Goal: Contribute content

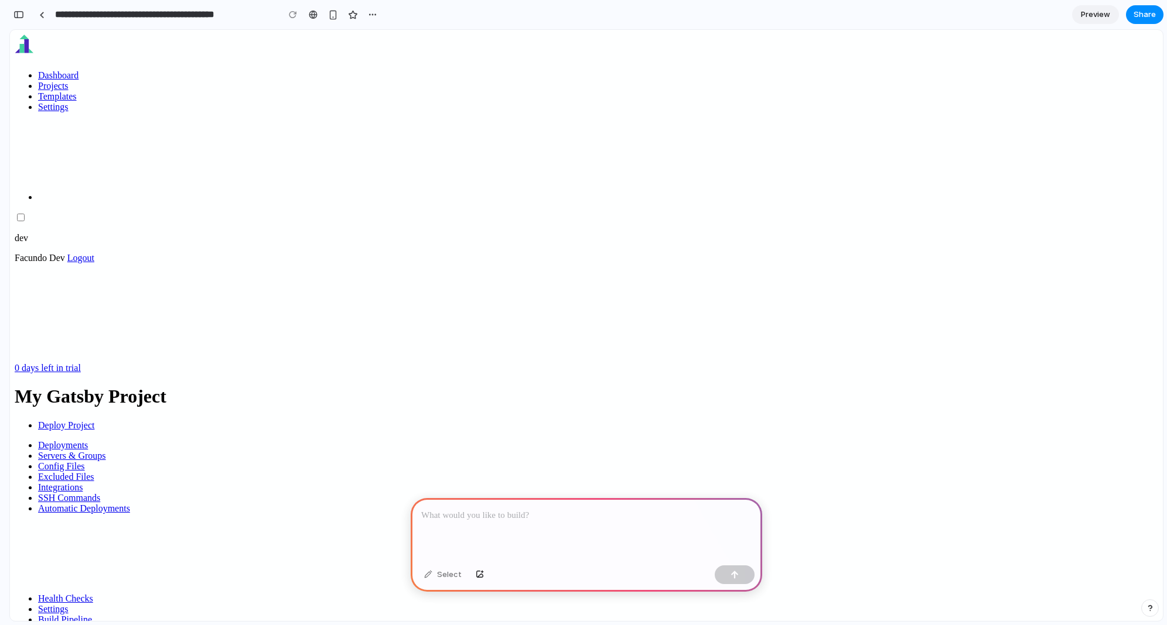
click at [541, 498] on div at bounding box center [586, 529] width 351 height 63
click at [533, 509] on p at bounding box center [586, 516] width 330 height 14
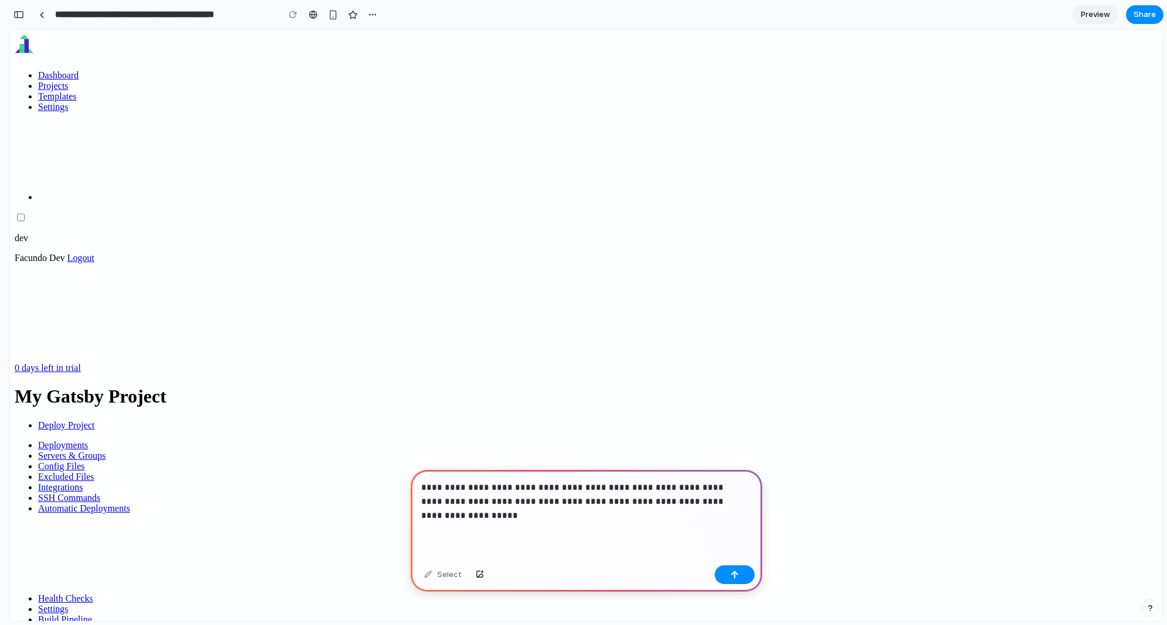
click at [614, 531] on div "**********" at bounding box center [586, 515] width 351 height 91
click at [736, 579] on button "button" at bounding box center [735, 575] width 40 height 19
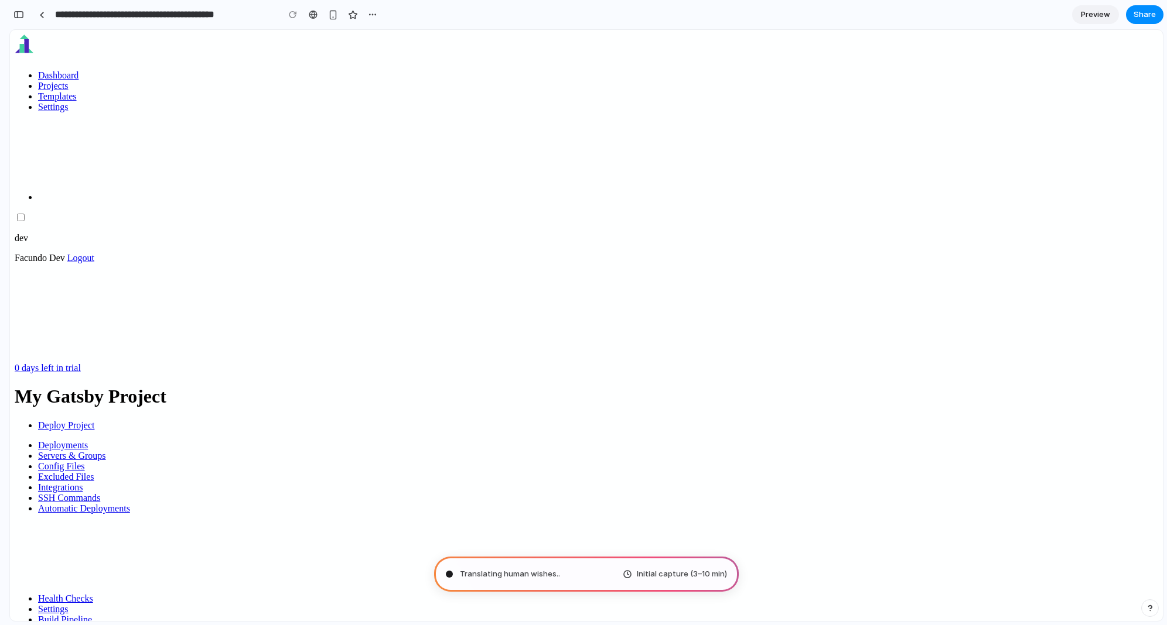
type input "**********"
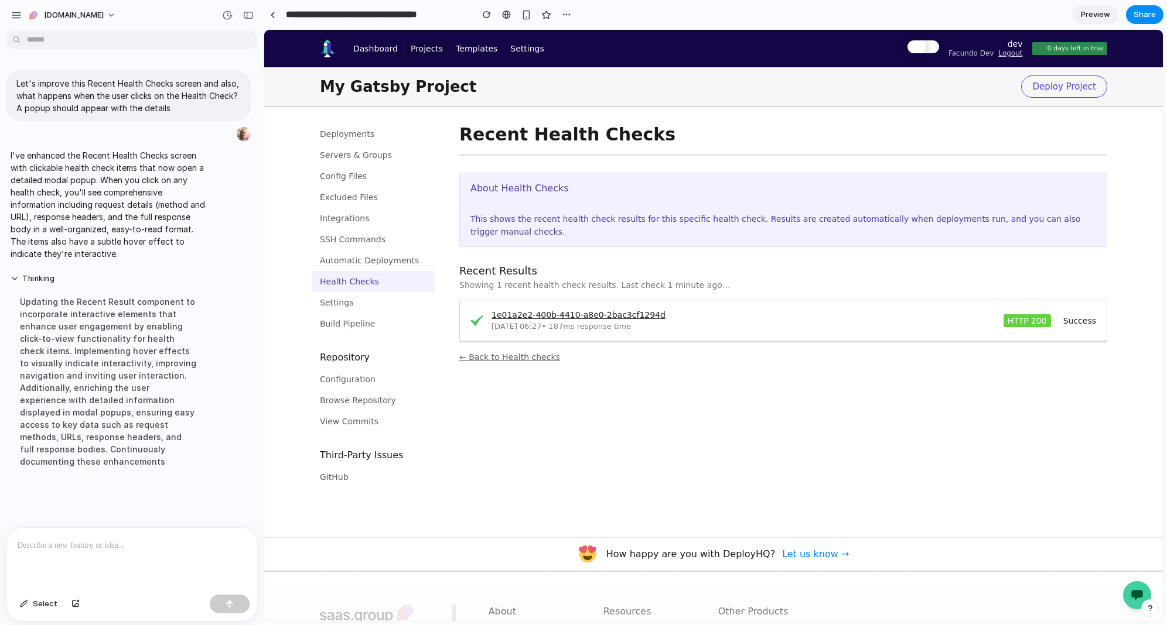
click at [549, 312] on link "1e01a2e2-400b-4410-a8e0-2bac3cf1294d" at bounding box center [578, 314] width 174 height 9
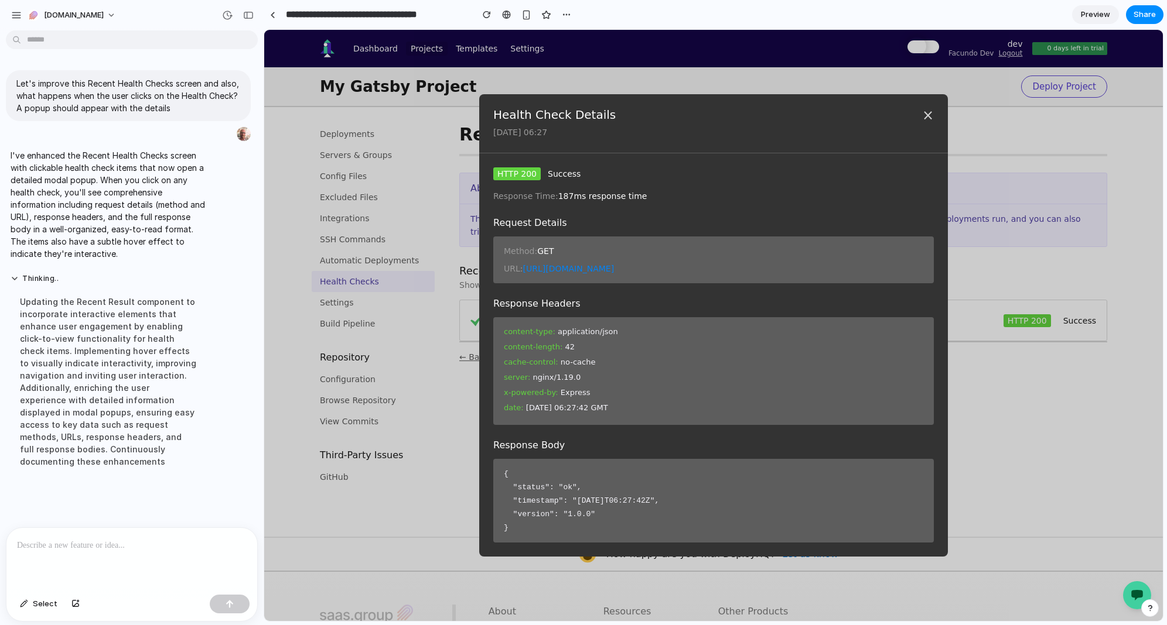
click at [925, 117] on button "×" at bounding box center [928, 115] width 12 height 14
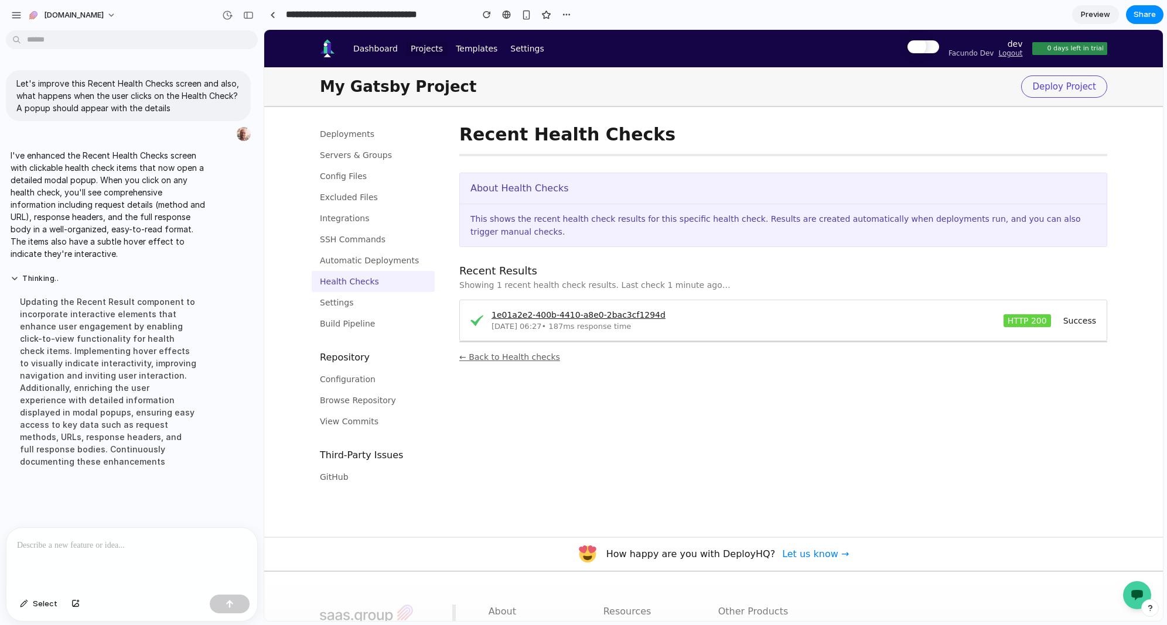
click at [600, 317] on link "1e01a2e2-400b-4410-a8e0-2bac3cf1294d" at bounding box center [578, 314] width 174 height 9
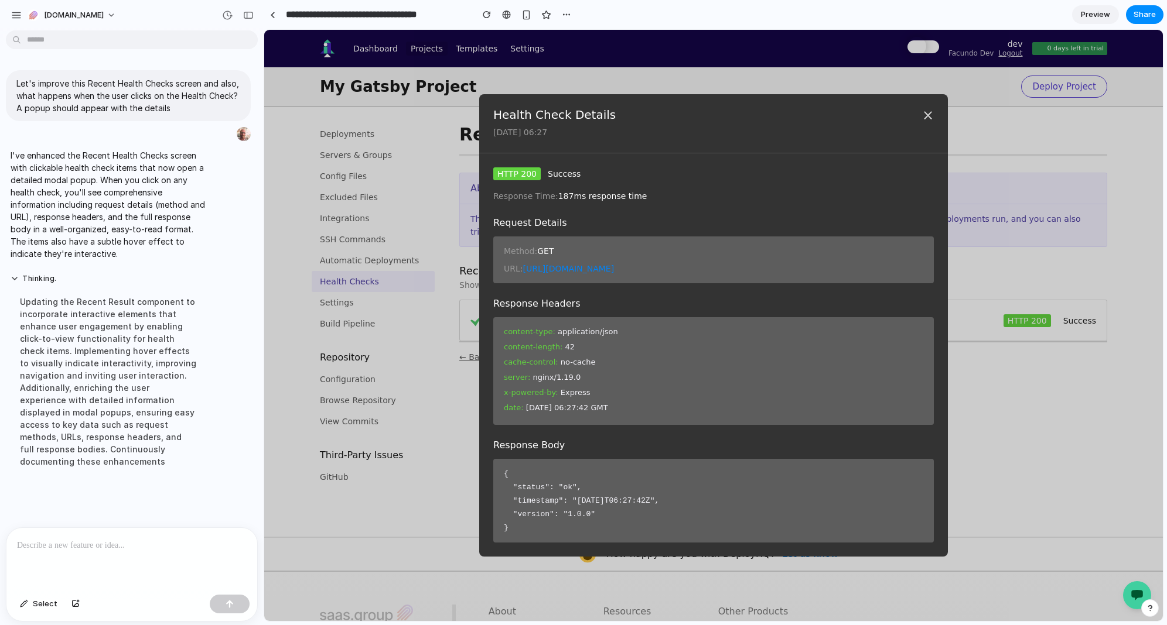
click at [925, 119] on button "×" at bounding box center [928, 115] width 12 height 14
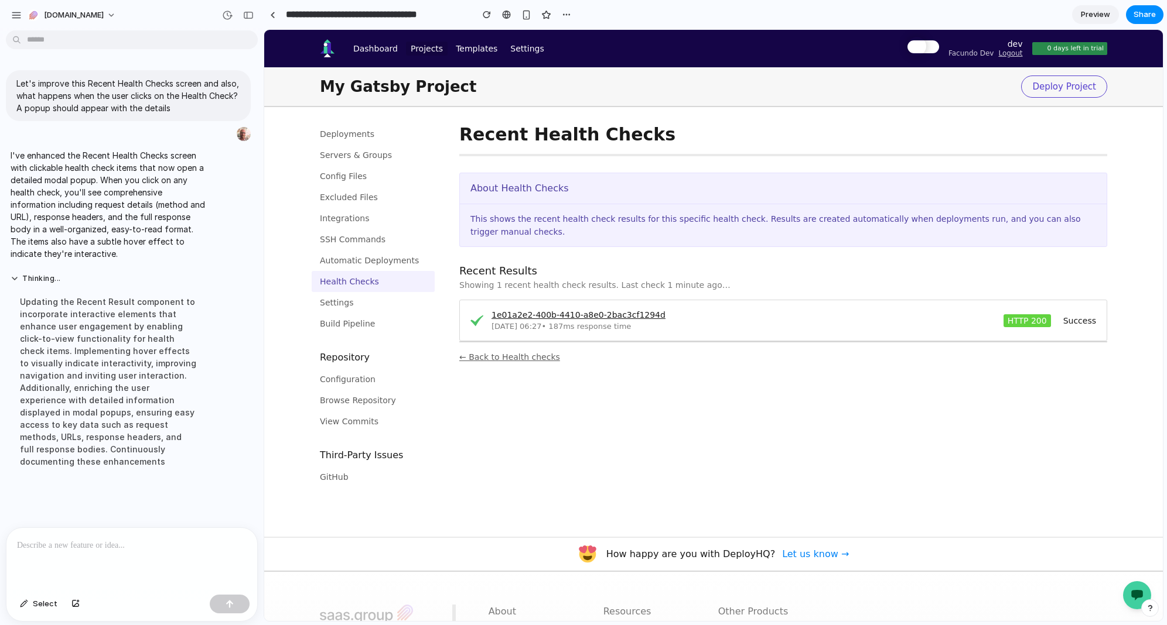
click at [618, 314] on link "1e01a2e2-400b-4410-a8e0-2bac3cf1294d" at bounding box center [578, 314] width 174 height 9
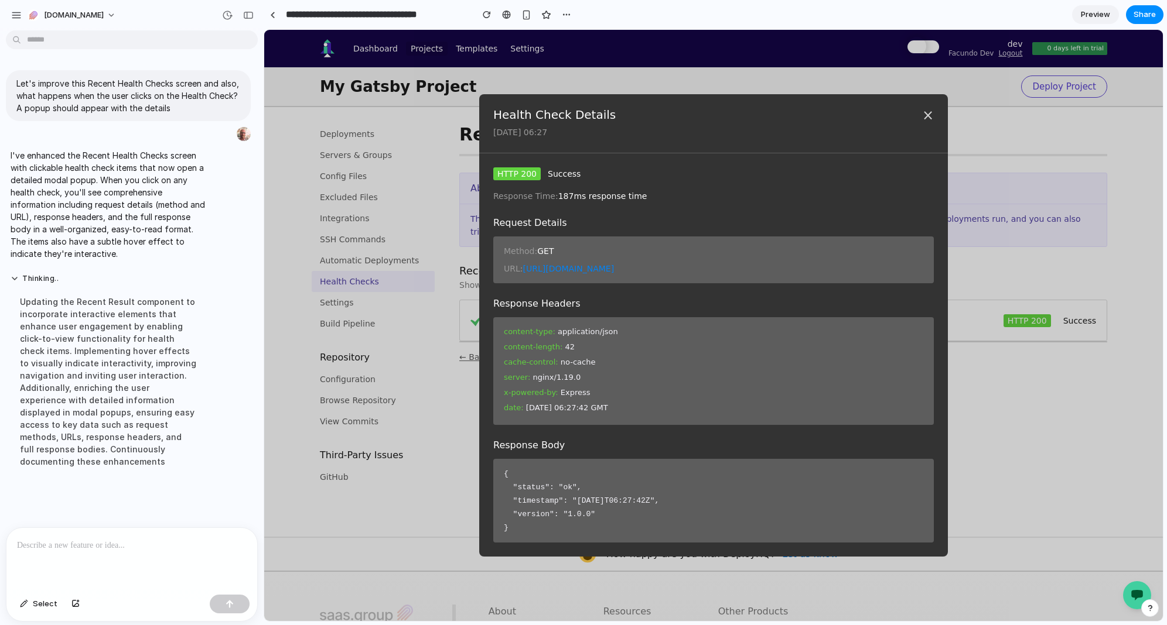
click at [44, 474] on div "Thinking .. Updating the Recent Result component to incorporate interactive ele…" at bounding box center [108, 374] width 205 height 215
click at [931, 120] on button "×" at bounding box center [928, 115] width 12 height 14
